Goal: Check status: Check status

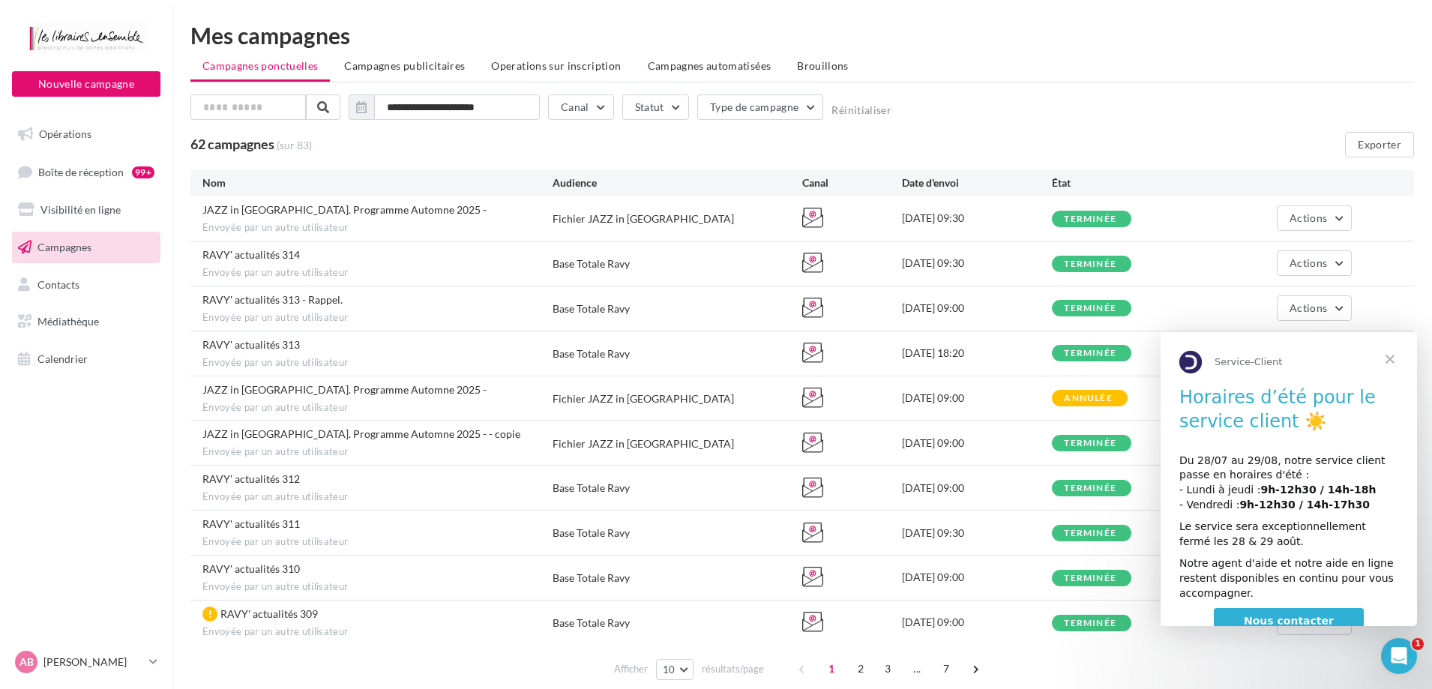
click at [1392, 365] on span "Fermer" at bounding box center [1390, 359] width 54 height 54
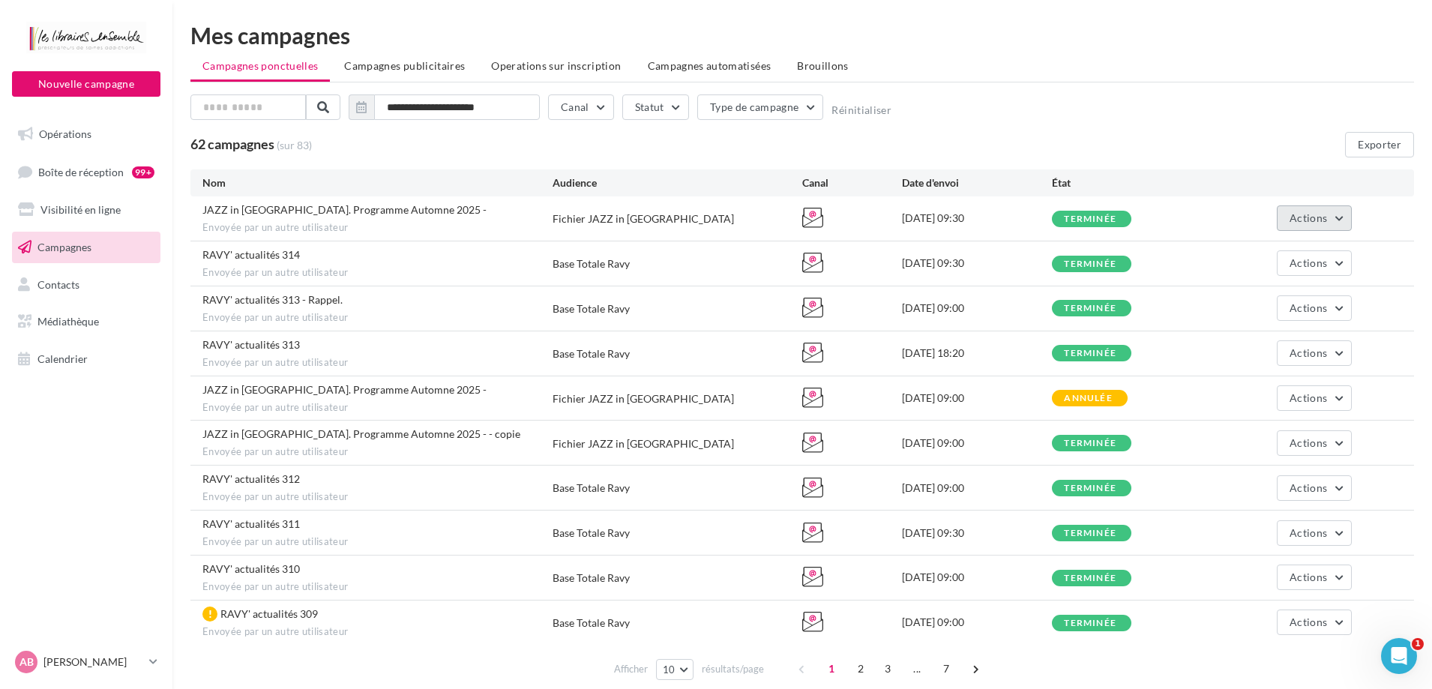
click at [1320, 215] on span "Actions" at bounding box center [1308, 217] width 37 height 13
click at [1304, 246] on button "Voir les résultats" at bounding box center [1277, 253] width 150 height 39
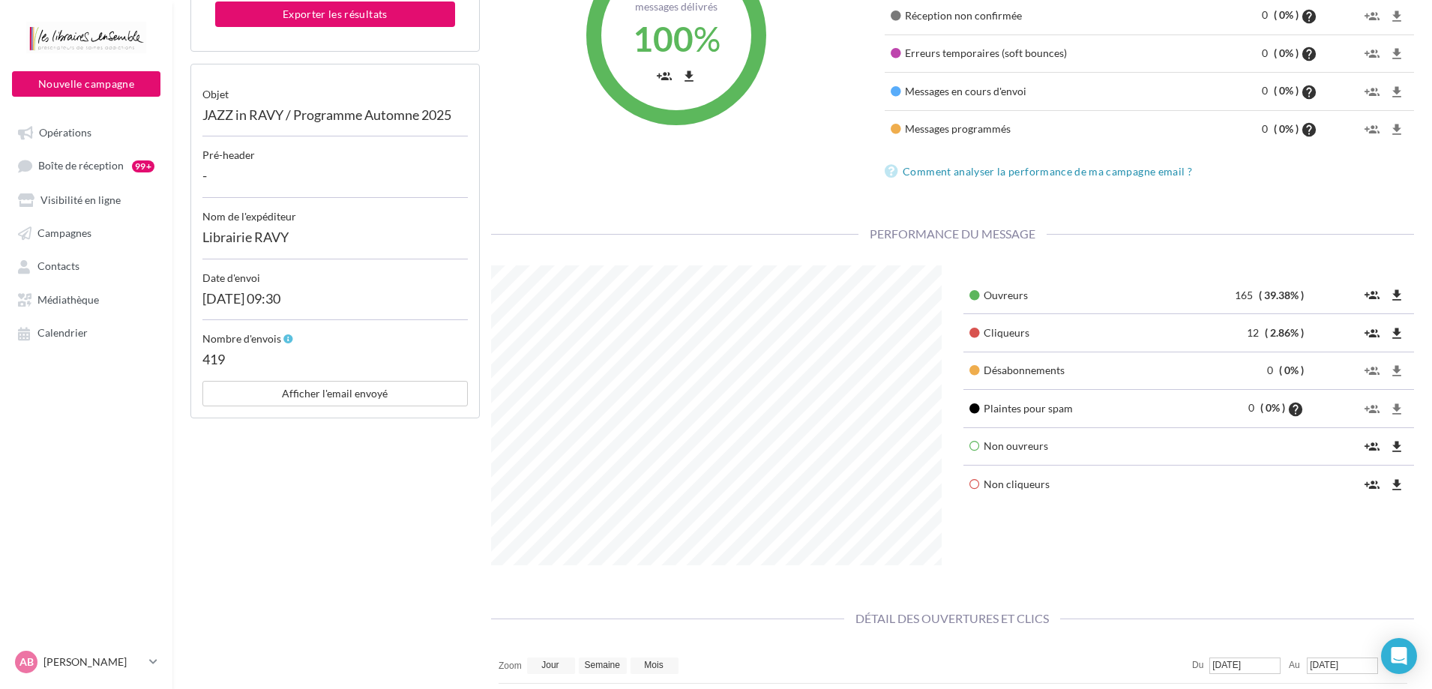
scroll to position [300, 0]
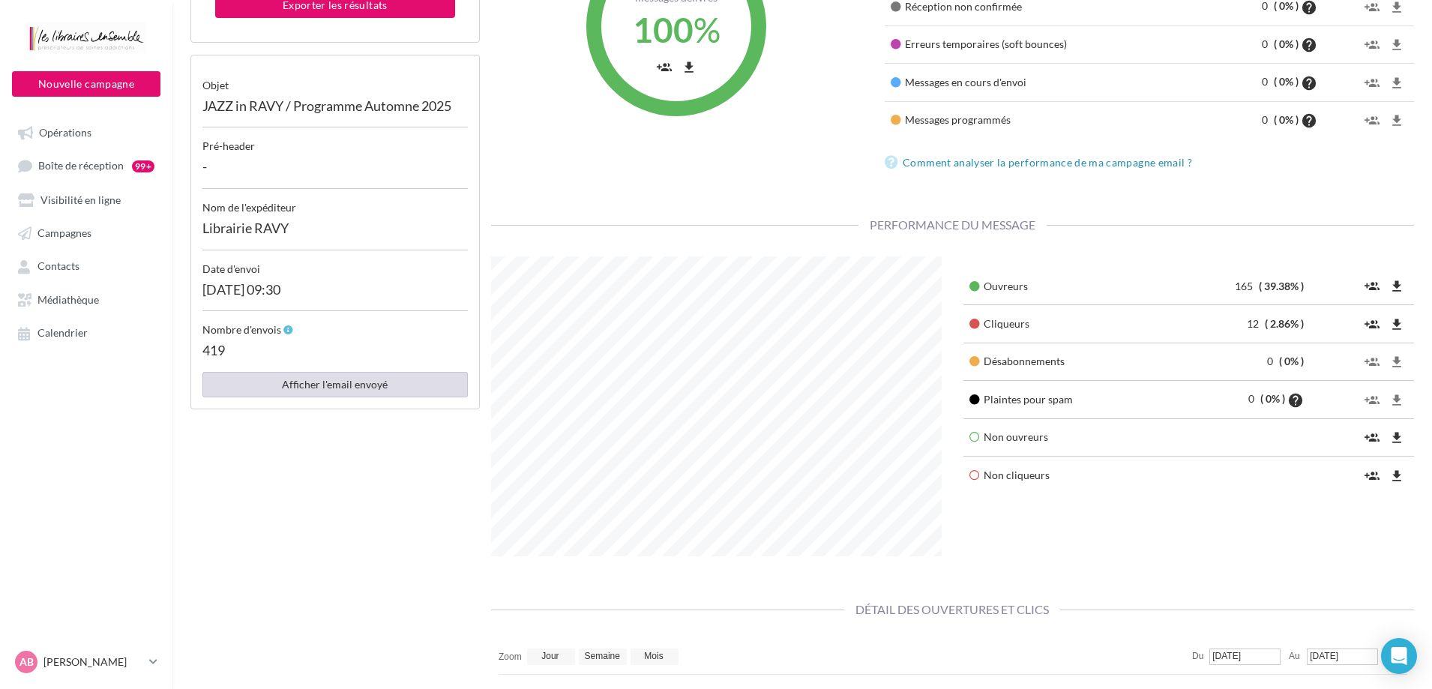
click at [373, 382] on button "Afficher l'email envoyé" at bounding box center [334, 384] width 265 height 25
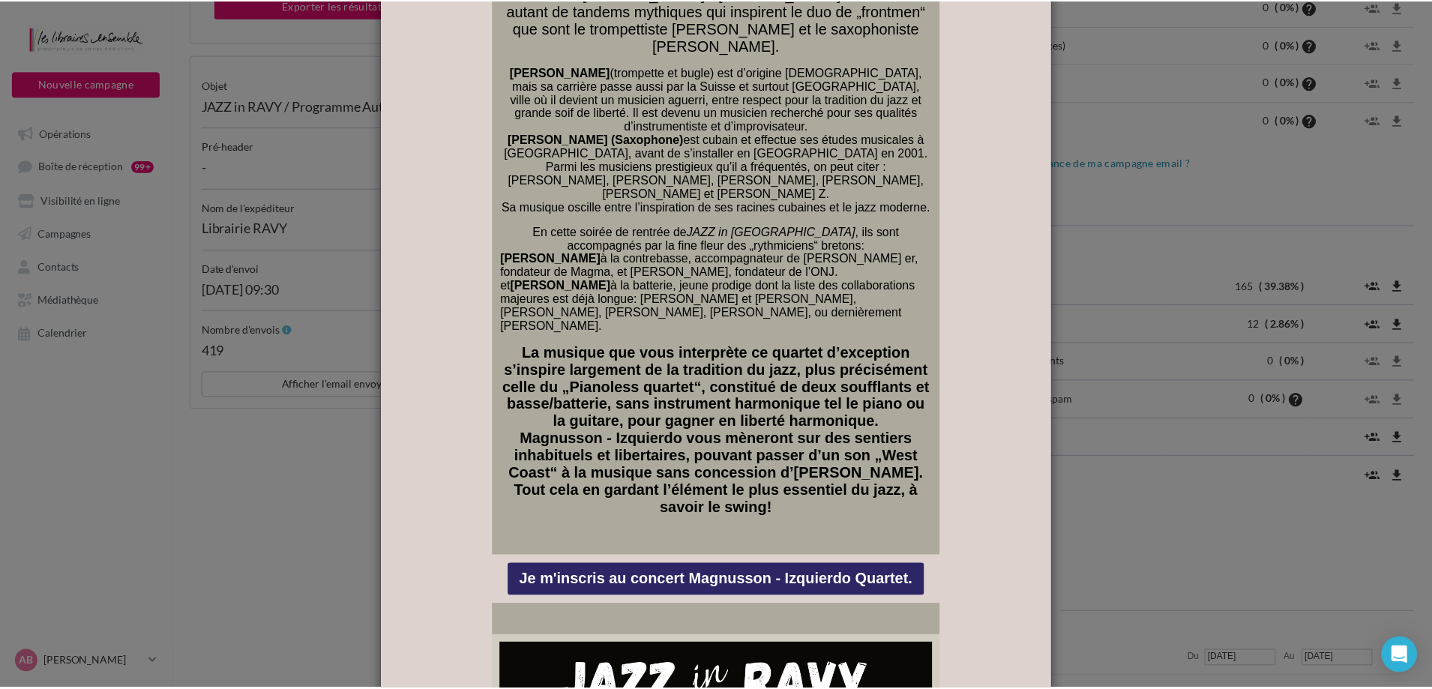
scroll to position [0, 0]
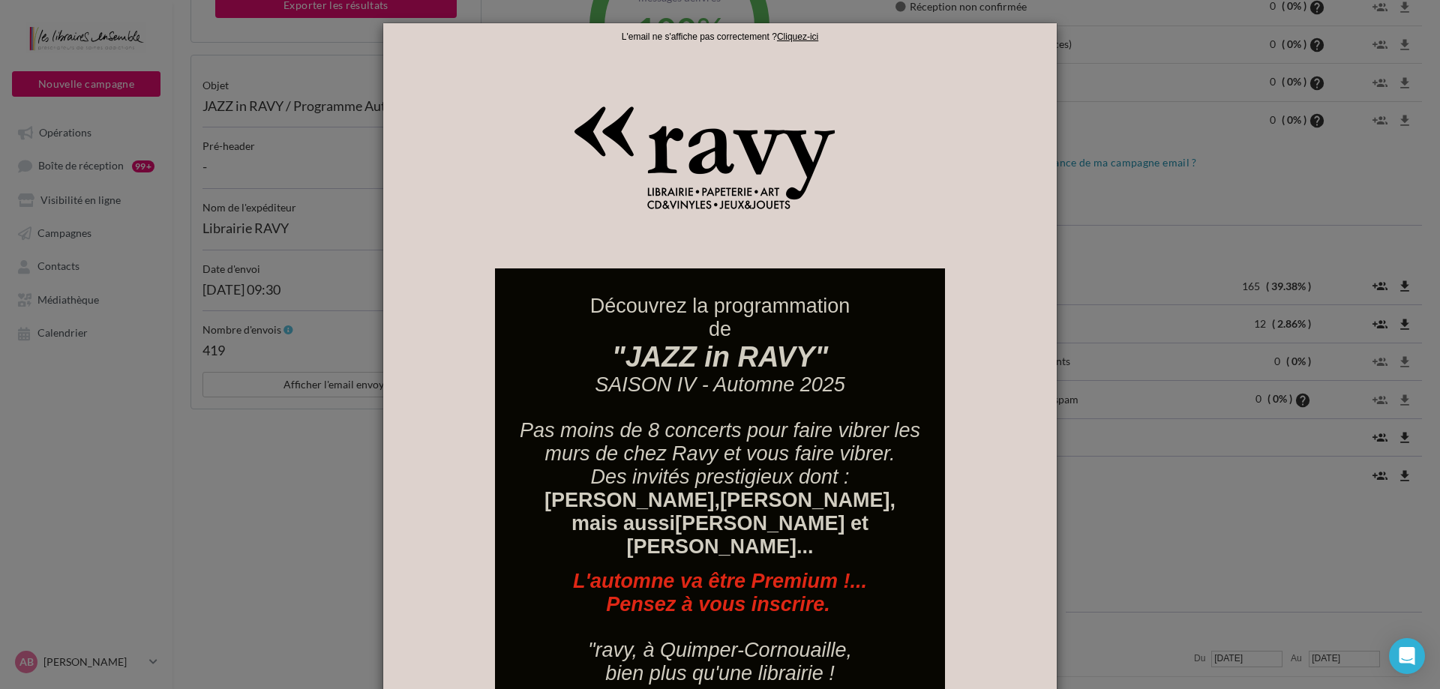
click at [1171, 166] on div at bounding box center [720, 344] width 1440 height 689
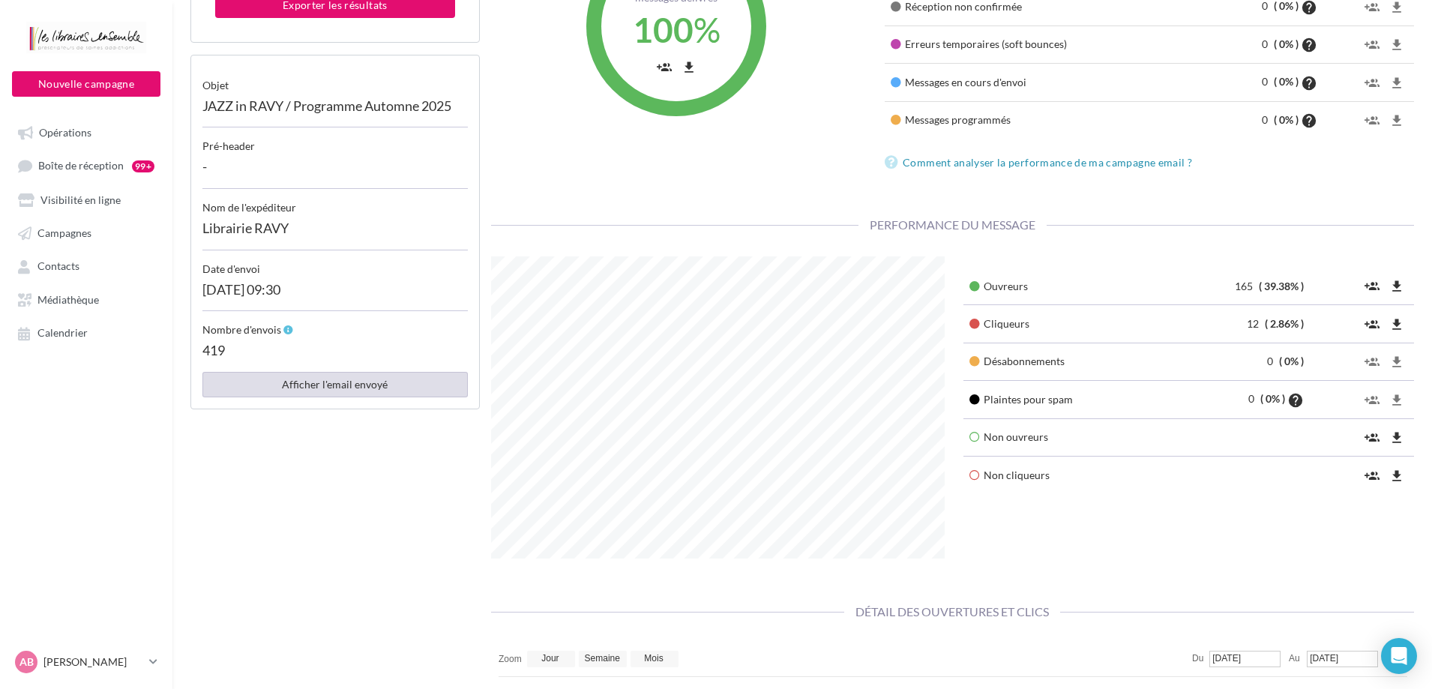
scroll to position [749486, 749313]
click at [84, 238] on span "Campagnes" at bounding box center [64, 232] width 54 height 13
